Goal: Navigation & Orientation: Understand site structure

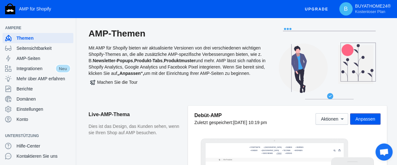
scroll to position [32, 0]
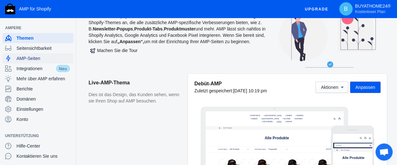
click at [28, 59] on font "AMP-Seiten" at bounding box center [29, 58] width 24 height 5
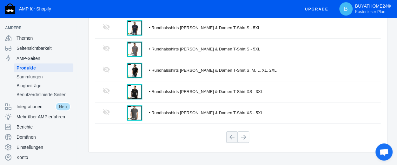
scroll to position [208, 0]
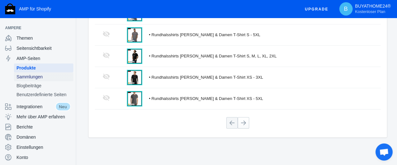
click at [25, 77] on font "Sammlungen" at bounding box center [30, 76] width 26 height 5
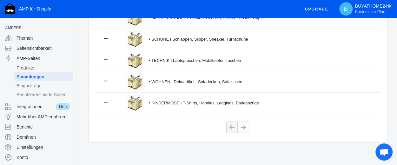
scroll to position [208, 0]
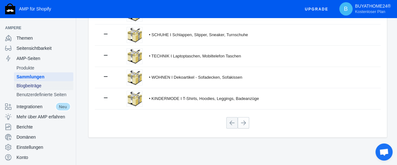
click at [37, 85] on font "Blogbeiträge" at bounding box center [29, 85] width 25 height 5
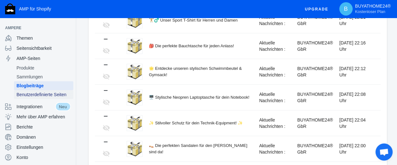
scroll to position [190, 0]
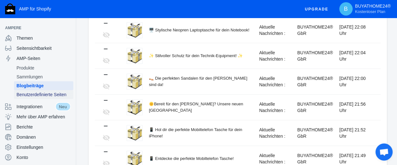
click at [47, 93] on font "Benutzerdefinierte Seiten" at bounding box center [42, 94] width 50 height 5
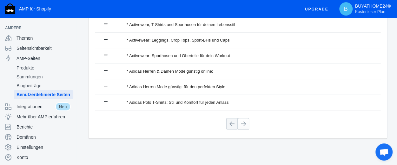
scroll to position [165, 0]
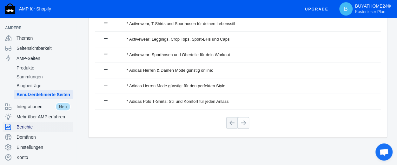
click at [20, 129] on font "Berichte" at bounding box center [25, 126] width 16 height 5
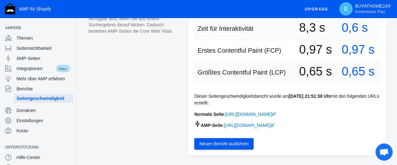
scroll to position [190, 0]
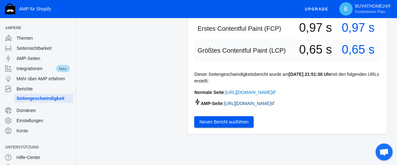
click at [271, 106] on font "[URL][DOMAIN_NAME]" at bounding box center [247, 103] width 47 height 5
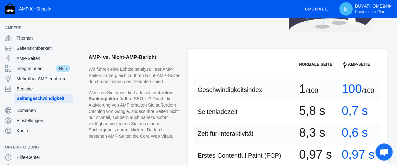
scroll to position [95, 0]
